Goal: Task Accomplishment & Management: Complete application form

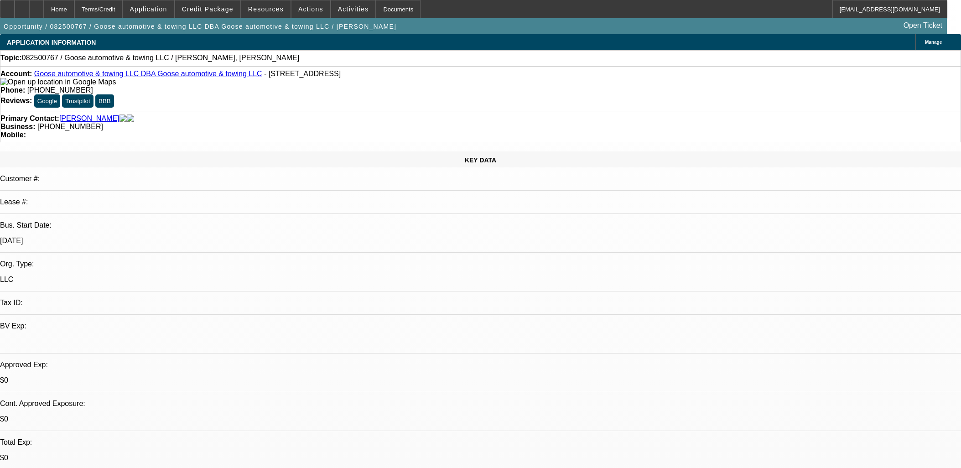
select select "0"
select select "2"
select select "0.1"
select select "4"
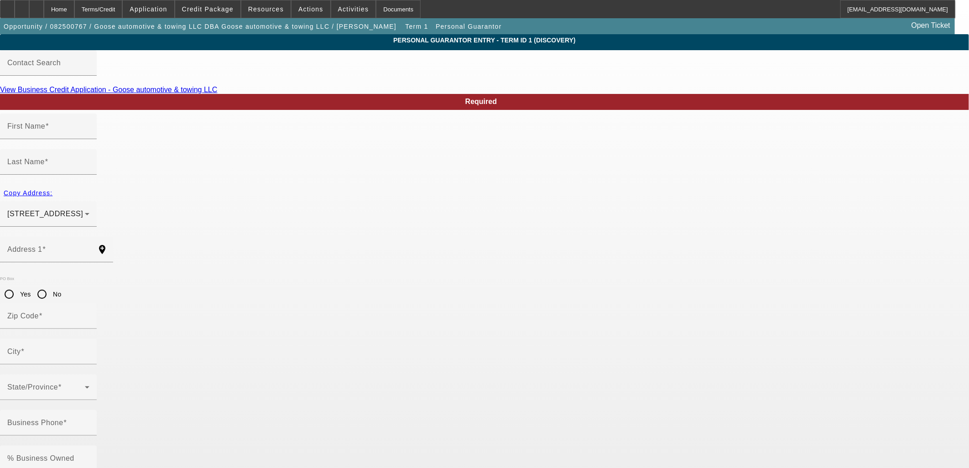
type input "Albert"
type input "Brandon"
type input "3942 Hwy 67 N Apt 20"
radio input "true"
type input "63901"
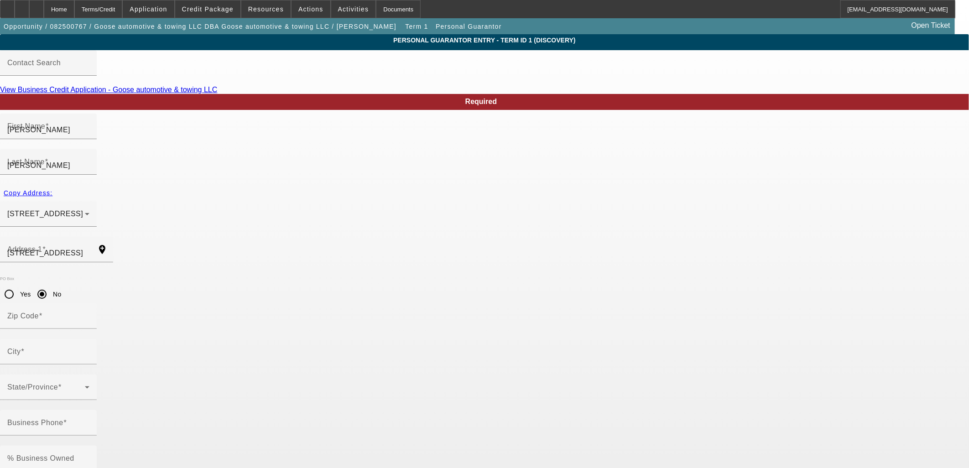
type input "Poplar Bluff"
type input "(573) 707-2314"
type input "100"
type input "493-88-7473"
type input "gooseautomotivellc@gmail.com"
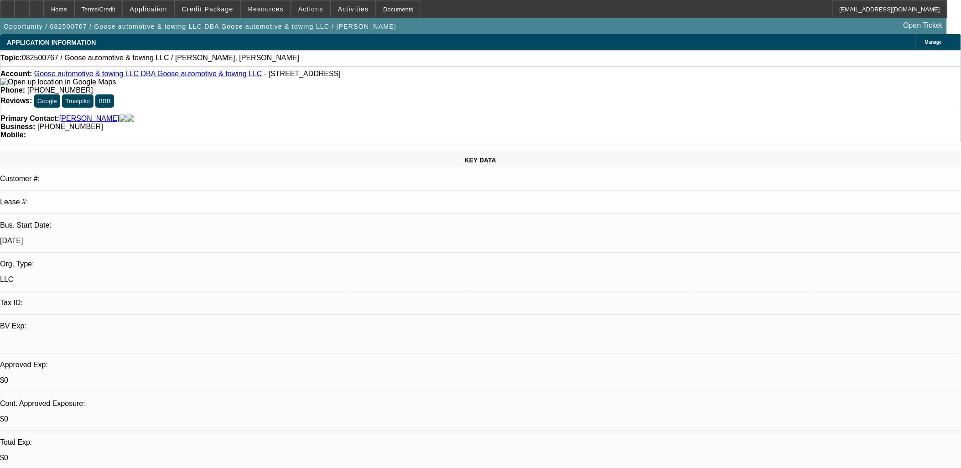
select select "0"
select select "2"
select select "0.1"
select select "4"
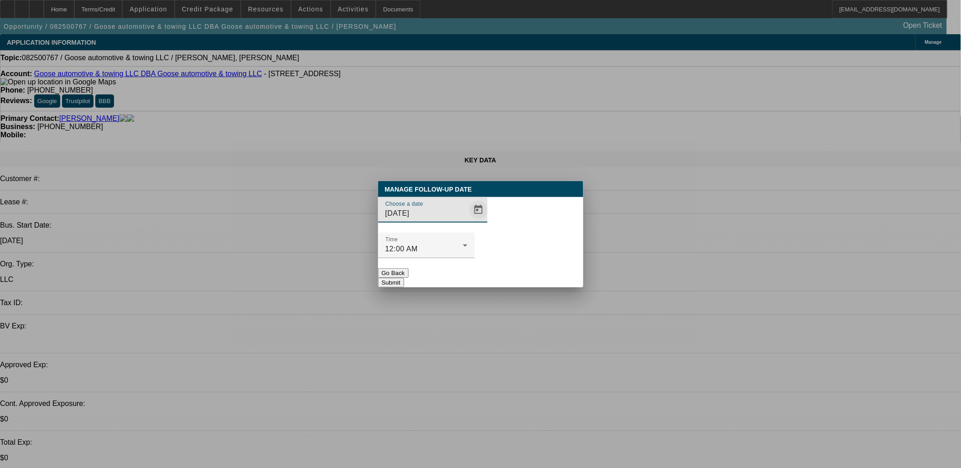
click at [468, 221] on span "Open calendar" at bounding box center [479, 210] width 22 height 22
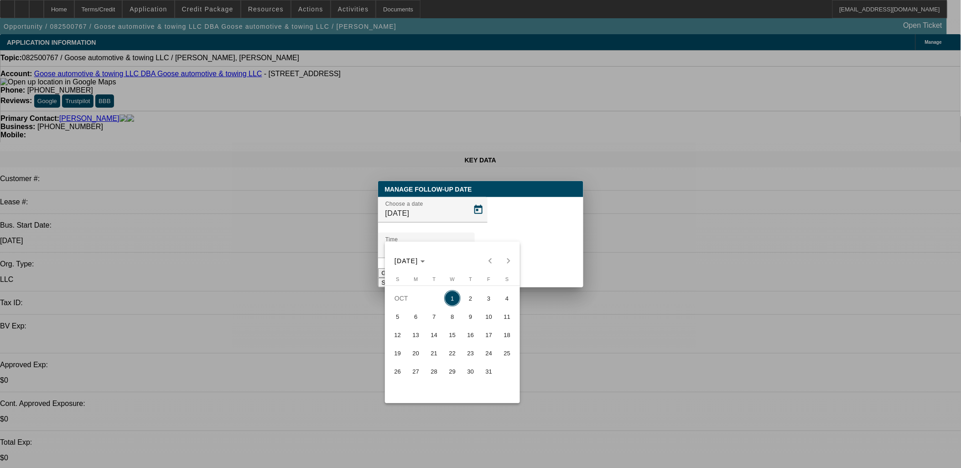
click at [451, 348] on span "22" at bounding box center [452, 353] width 16 height 16
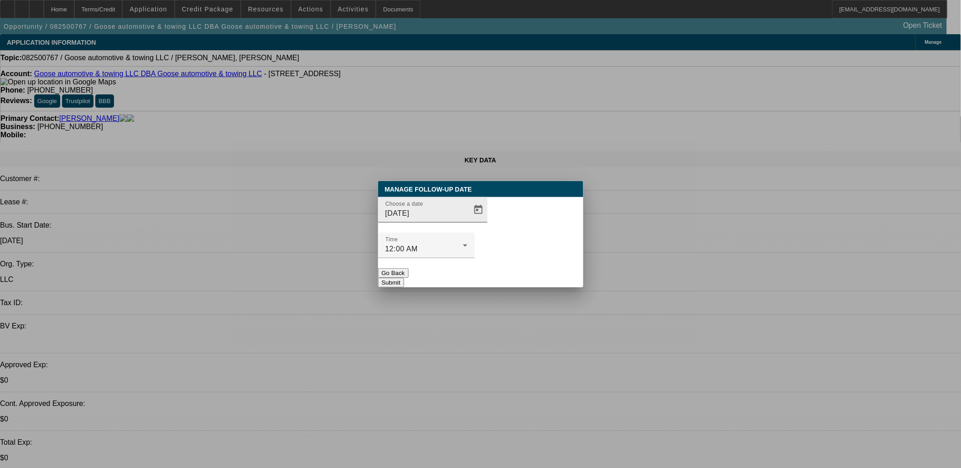
drag, startPoint x: 466, startPoint y: 216, endPoint x: 453, endPoint y: 249, distance: 35.2
click at [466, 217] on div "Choose a date 10/22/2025" at bounding box center [437, 210] width 102 height 26
click at [468, 221] on span "Open calendar" at bounding box center [479, 210] width 22 height 22
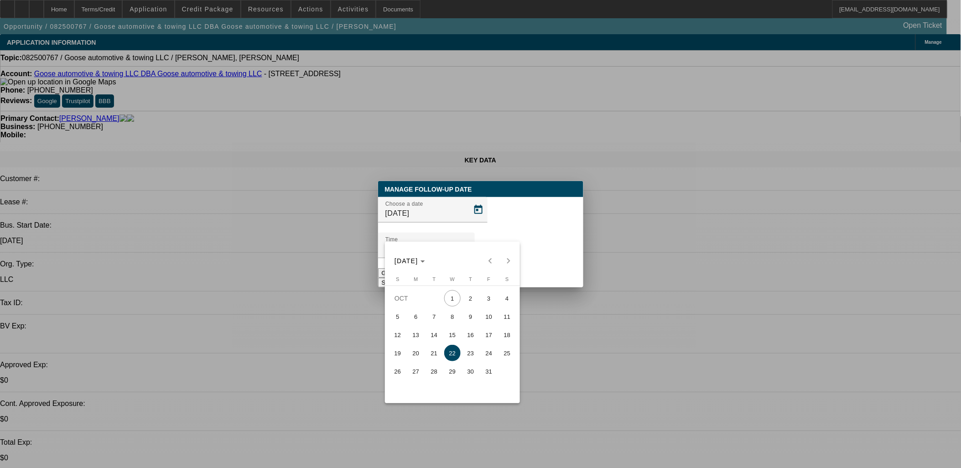
drag, startPoint x: 444, startPoint y: 336, endPoint x: 449, endPoint y: 334, distance: 5.2
click at [446, 336] on span "15" at bounding box center [452, 335] width 16 height 16
type input "10/15/2025"
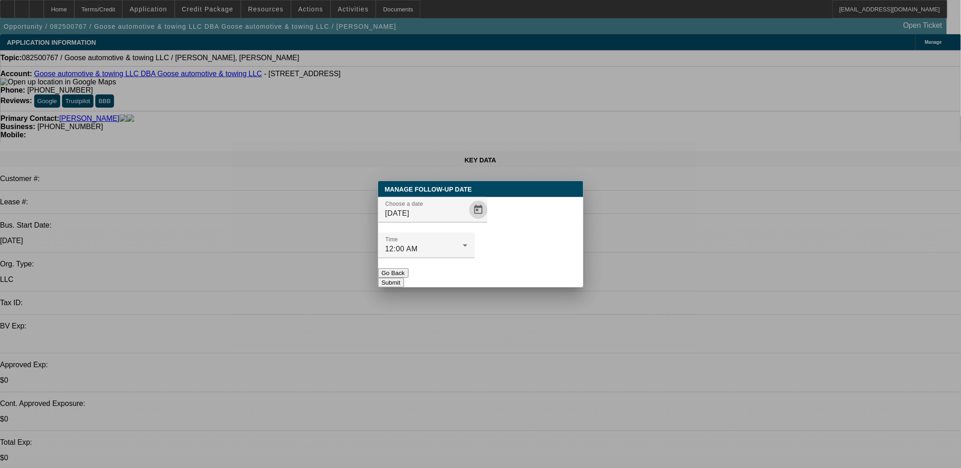
click at [404, 278] on button "Submit" at bounding box center [391, 283] width 26 height 10
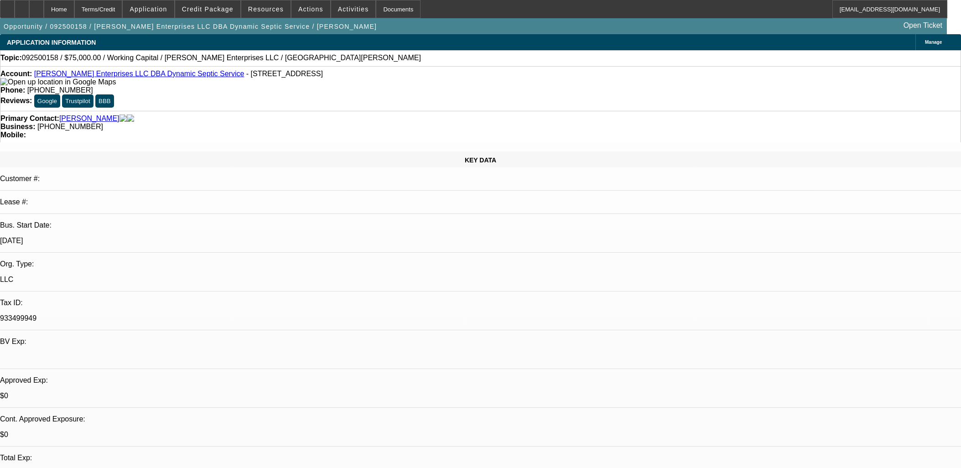
select select "0"
select select "2"
select select "0"
select select "6"
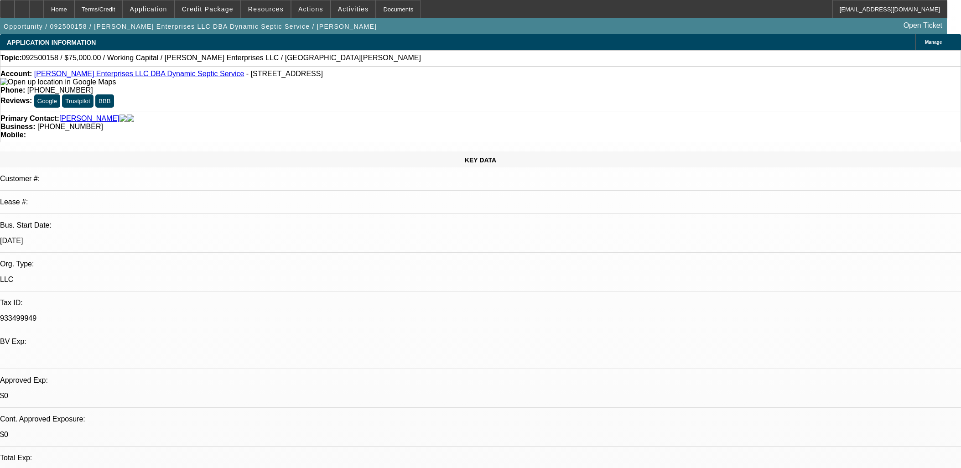
select select "0"
select select "2"
select select "0"
select select "6"
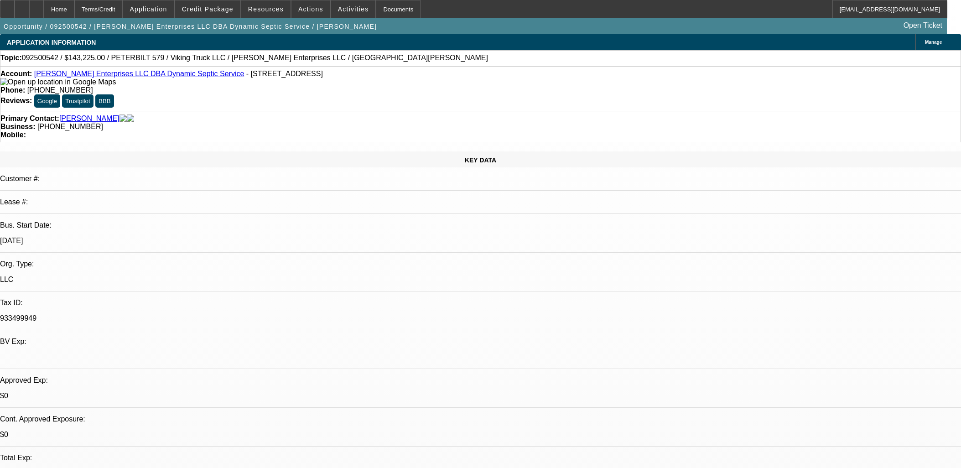
select select "0.15"
select select "2"
select select "0.1"
select select "4"
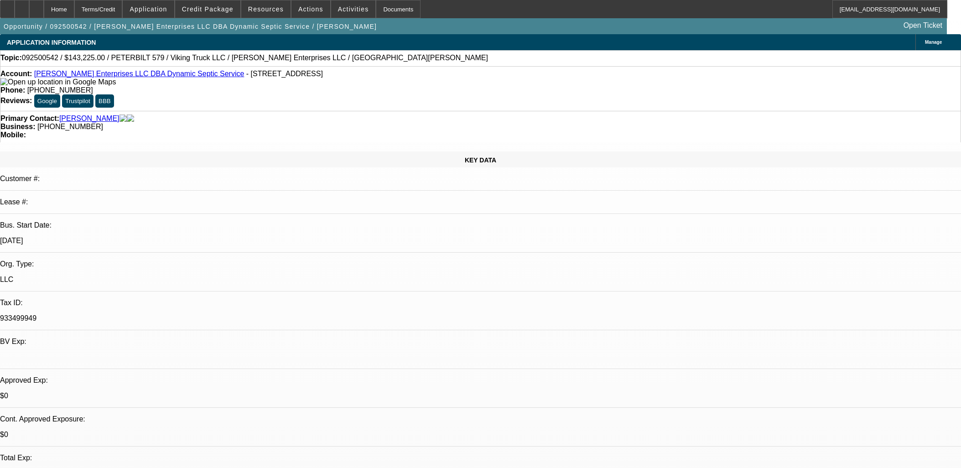
select select "0.15"
select select "2"
select select "0.1"
select select "4"
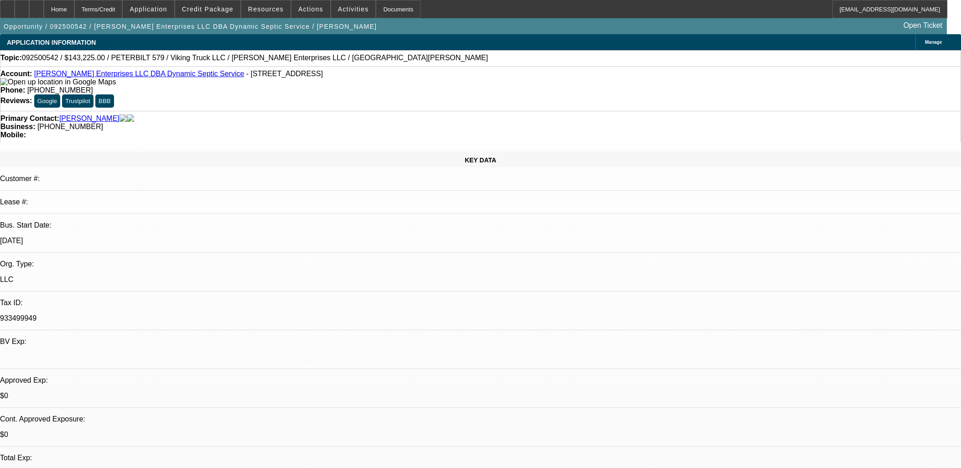
select select "0"
select select "2"
select select "0.1"
select select "4"
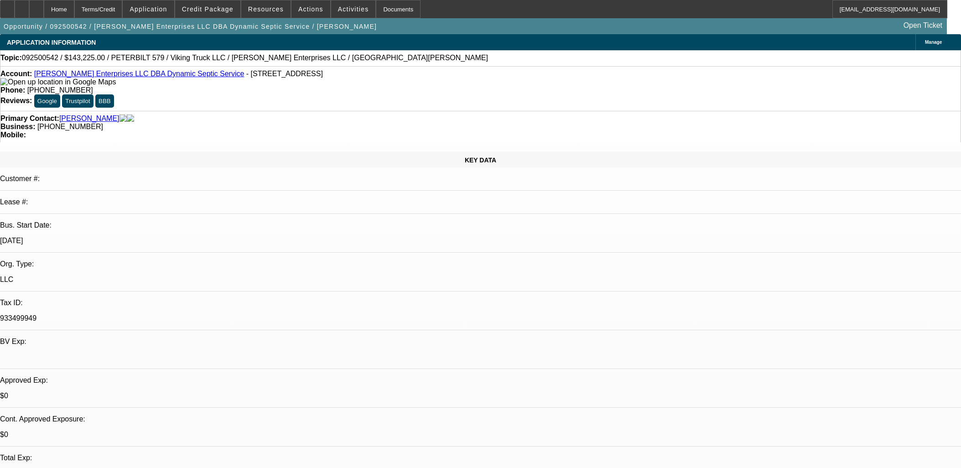
select select "0"
select select "2"
select select "0.1"
select select "4"
